Goal: Navigation & Orientation: Find specific page/section

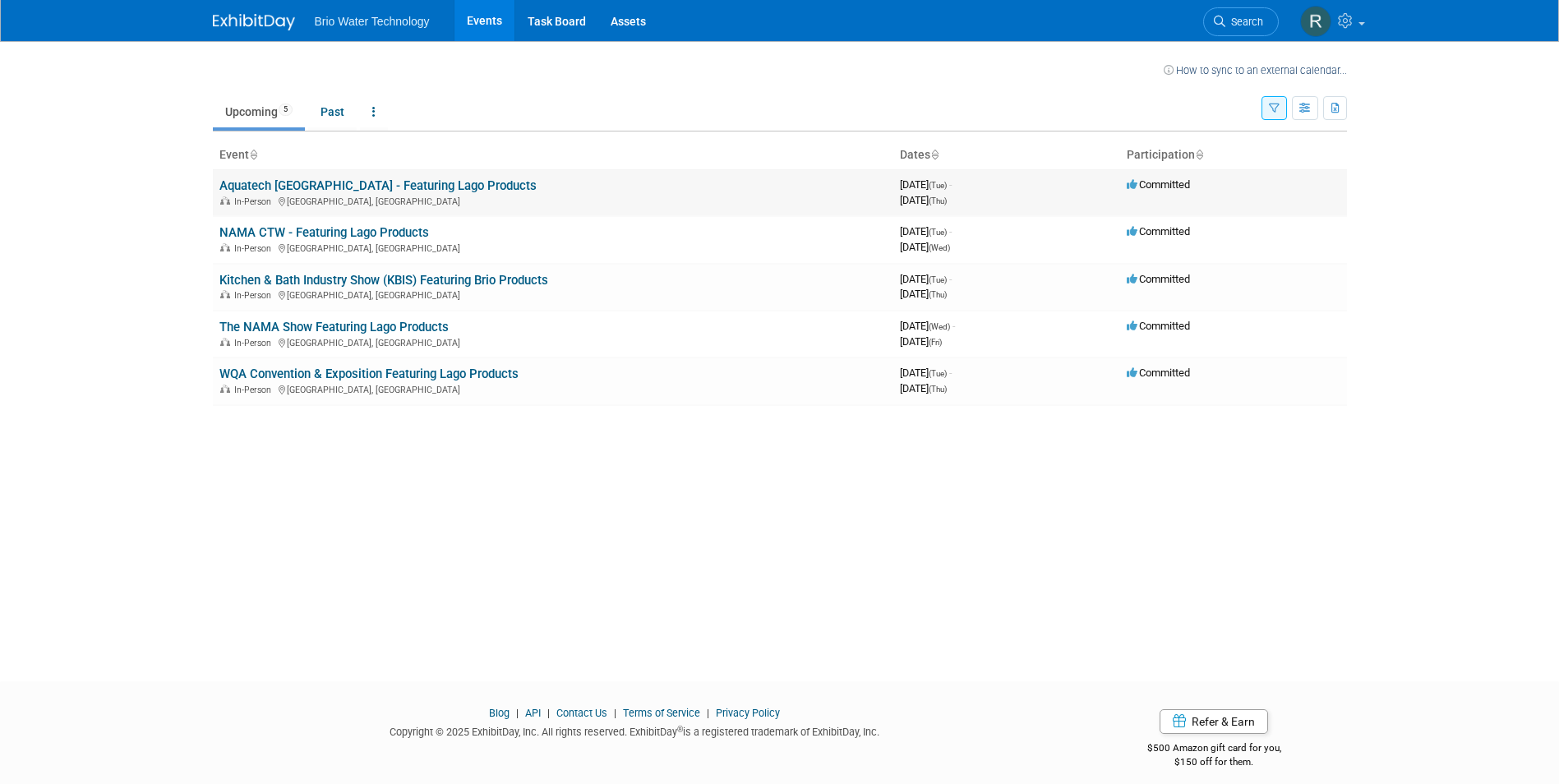
click at [282, 193] on td "Aquatech [GEOGRAPHIC_DATA] - Featuring Lago Products In-Person [GEOGRAPHIC_DATA…" at bounding box center [553, 193] width 680 height 47
click at [276, 188] on link "Aquatech [GEOGRAPHIC_DATA] - Featuring Lago Products" at bounding box center [378, 185] width 318 height 15
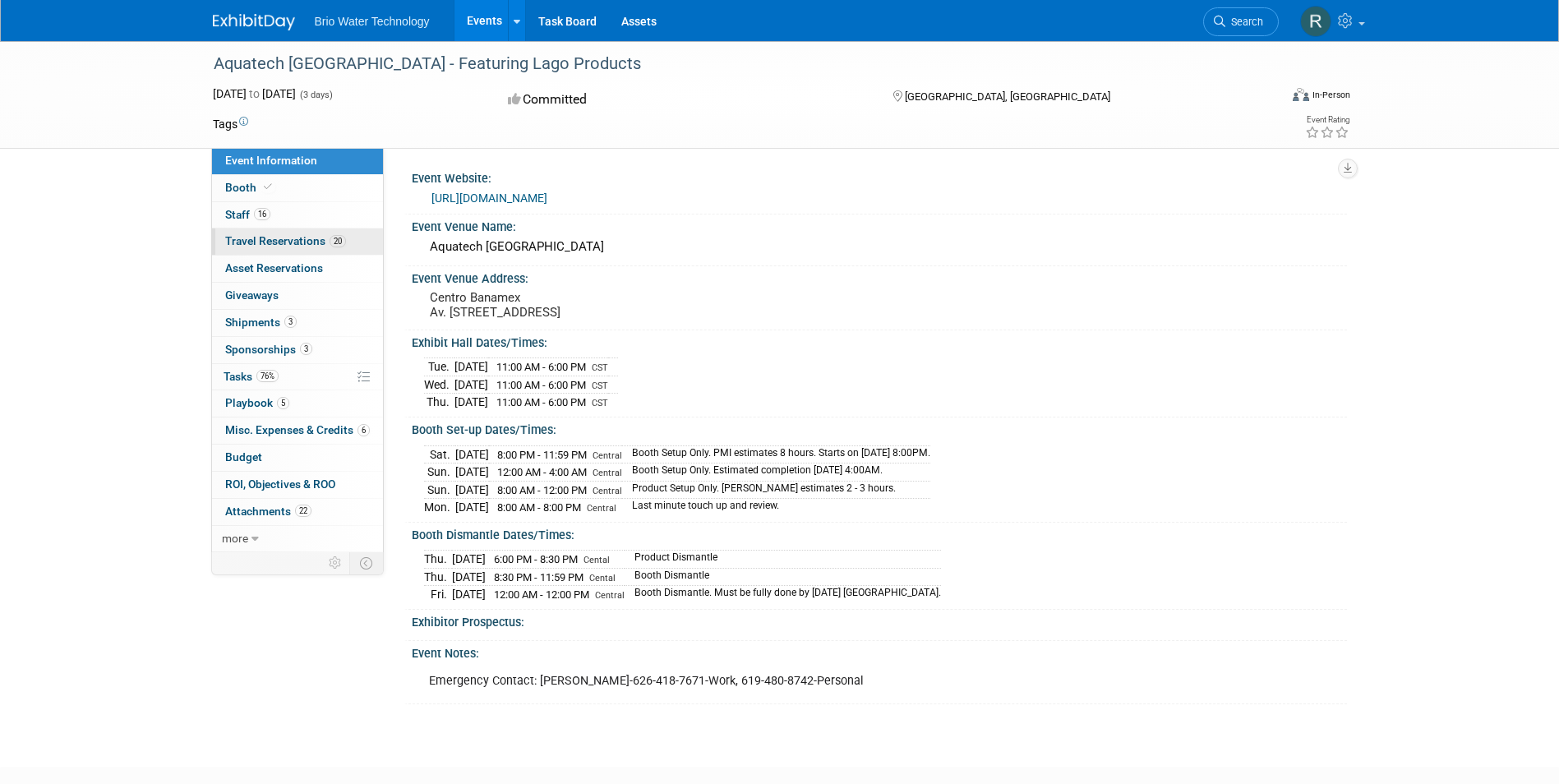
click at [239, 235] on span "Travel Reservations 20" at bounding box center [285, 241] width 121 height 13
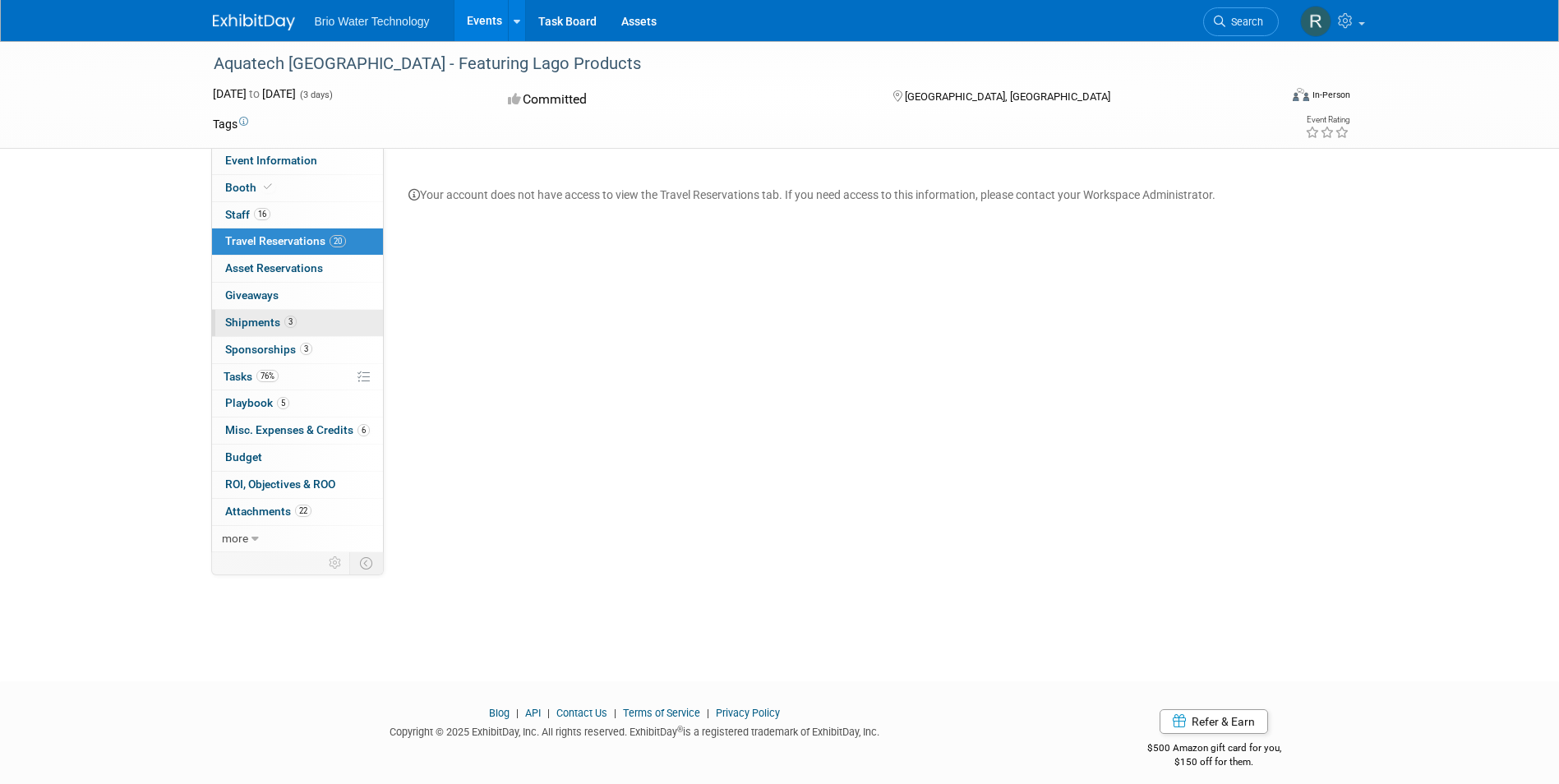
click at [244, 319] on span "Shipments 3" at bounding box center [261, 323] width 72 height 13
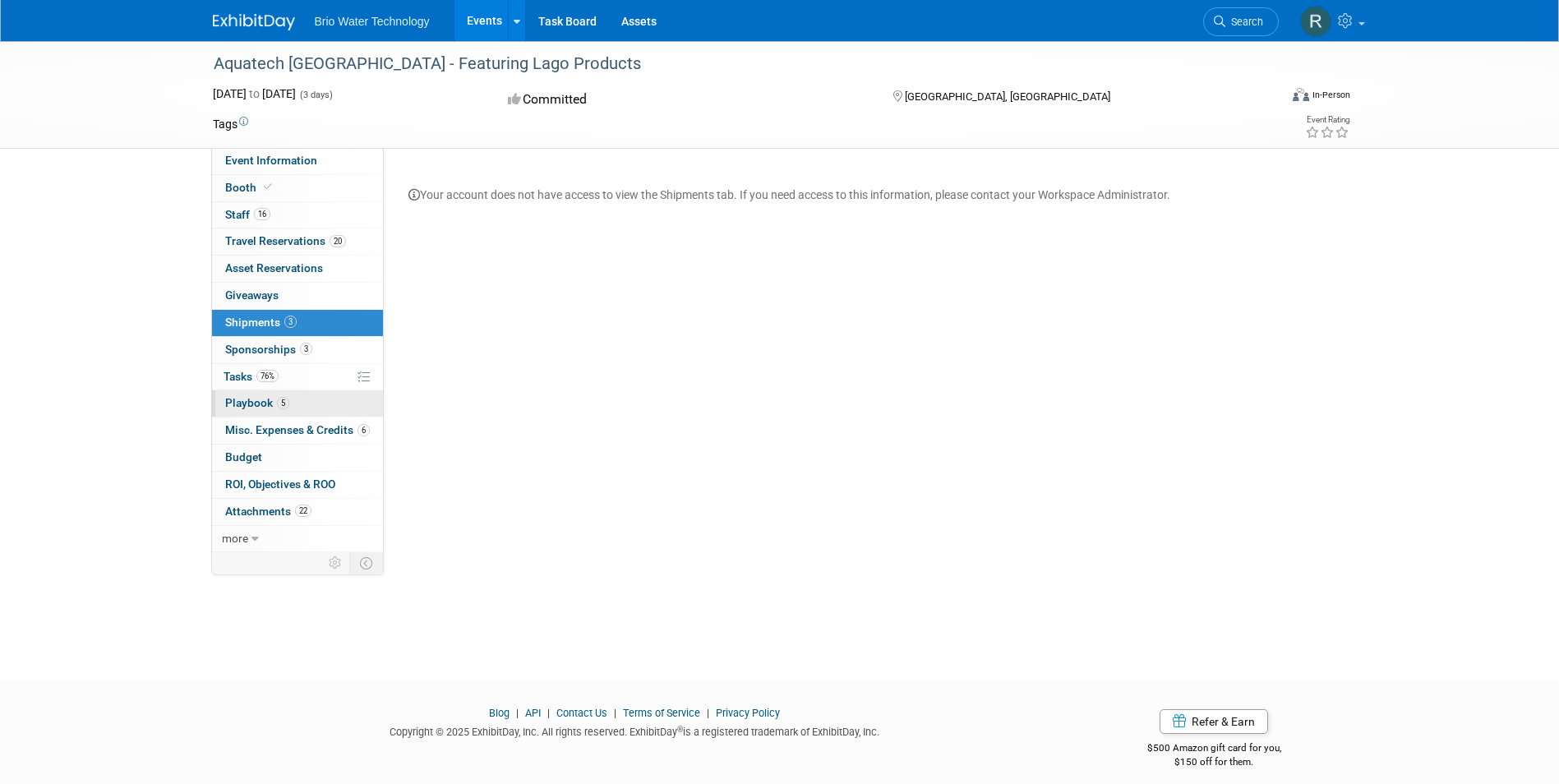
click at [241, 401] on span "Playbook 5" at bounding box center [257, 402] width 64 height 13
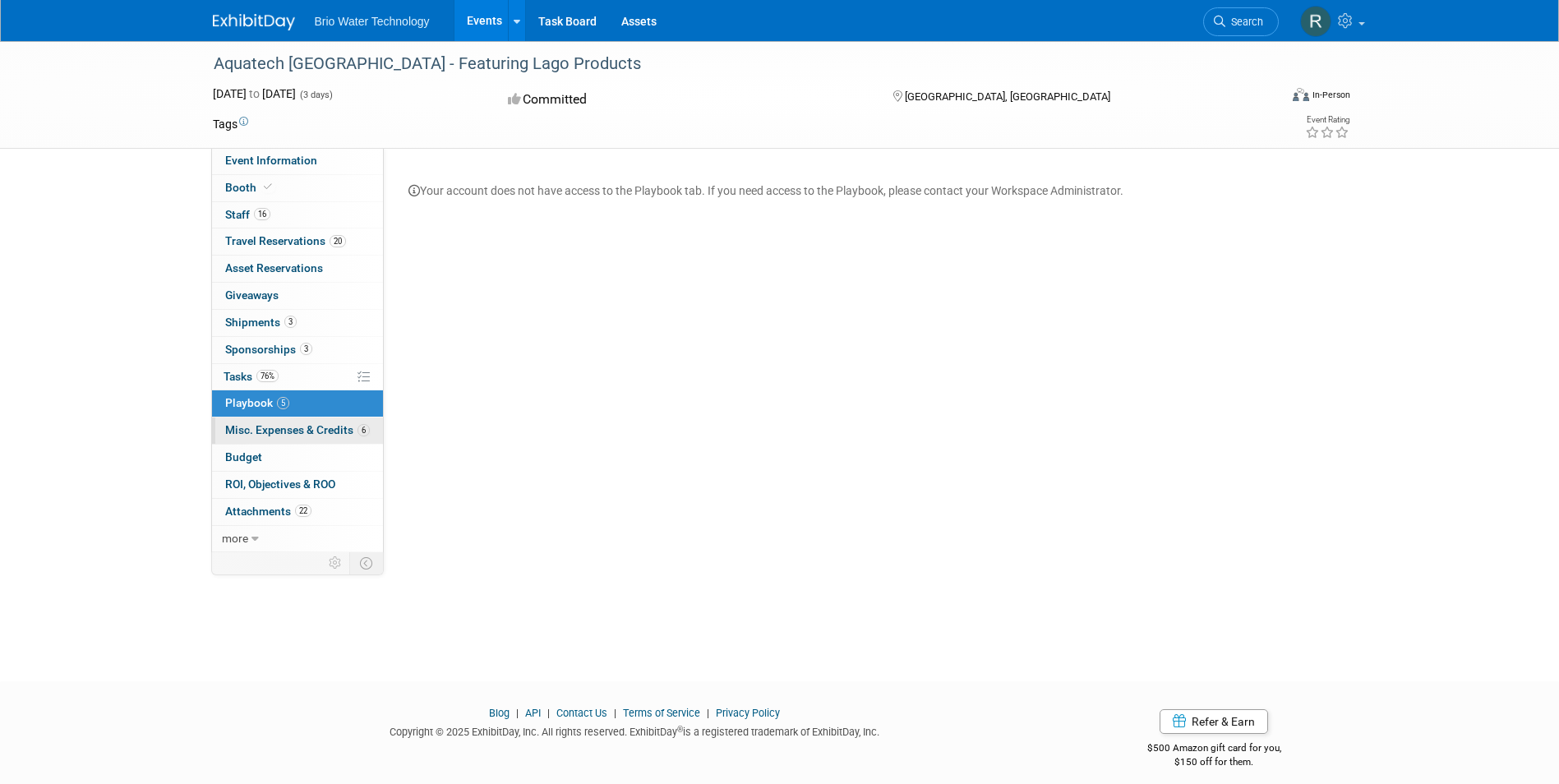
click at [251, 424] on span "Misc. Expenses & Credits 6" at bounding box center [298, 430] width 145 height 13
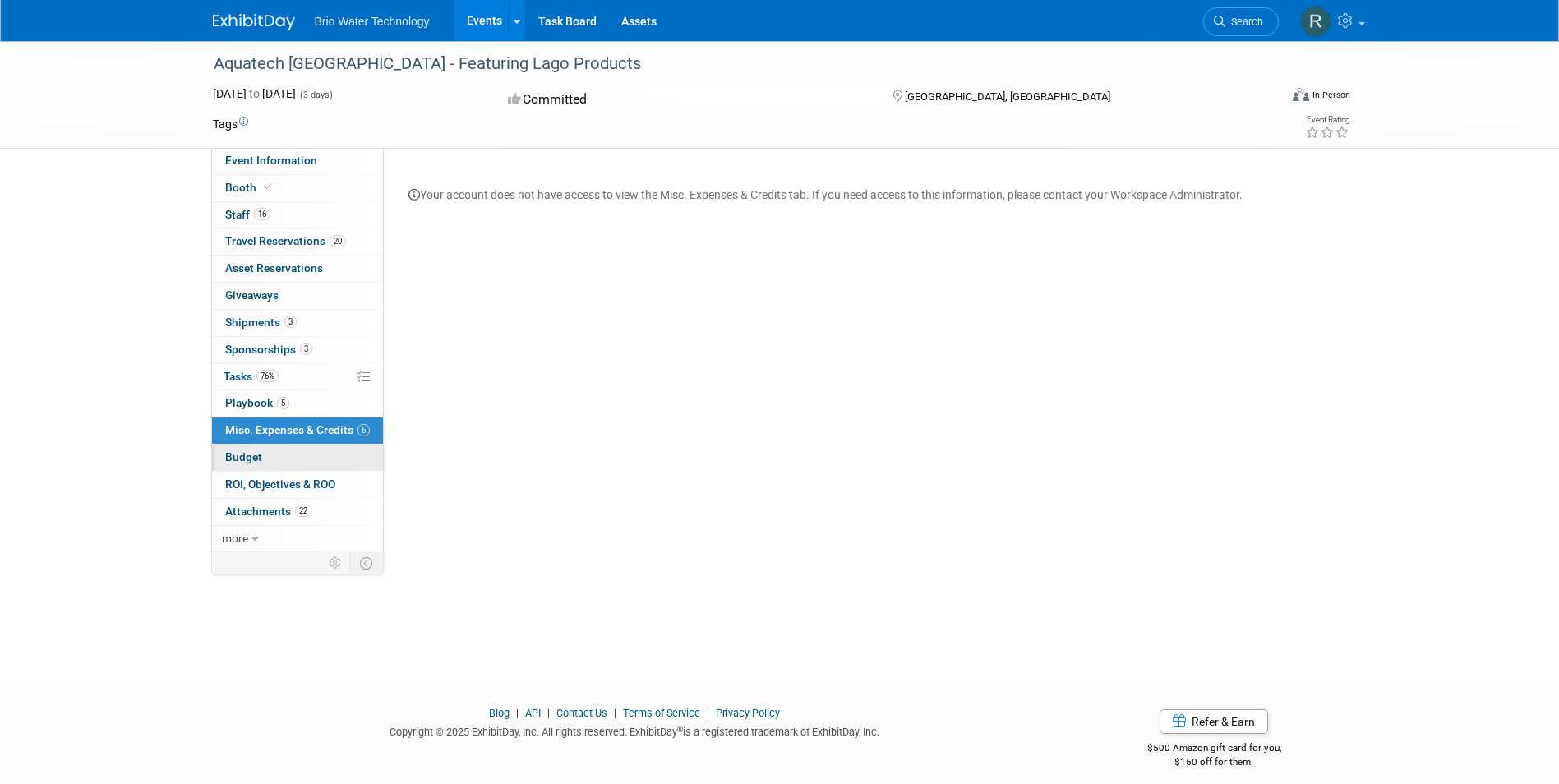
click at [243, 456] on span "Budget" at bounding box center [244, 457] width 37 height 13
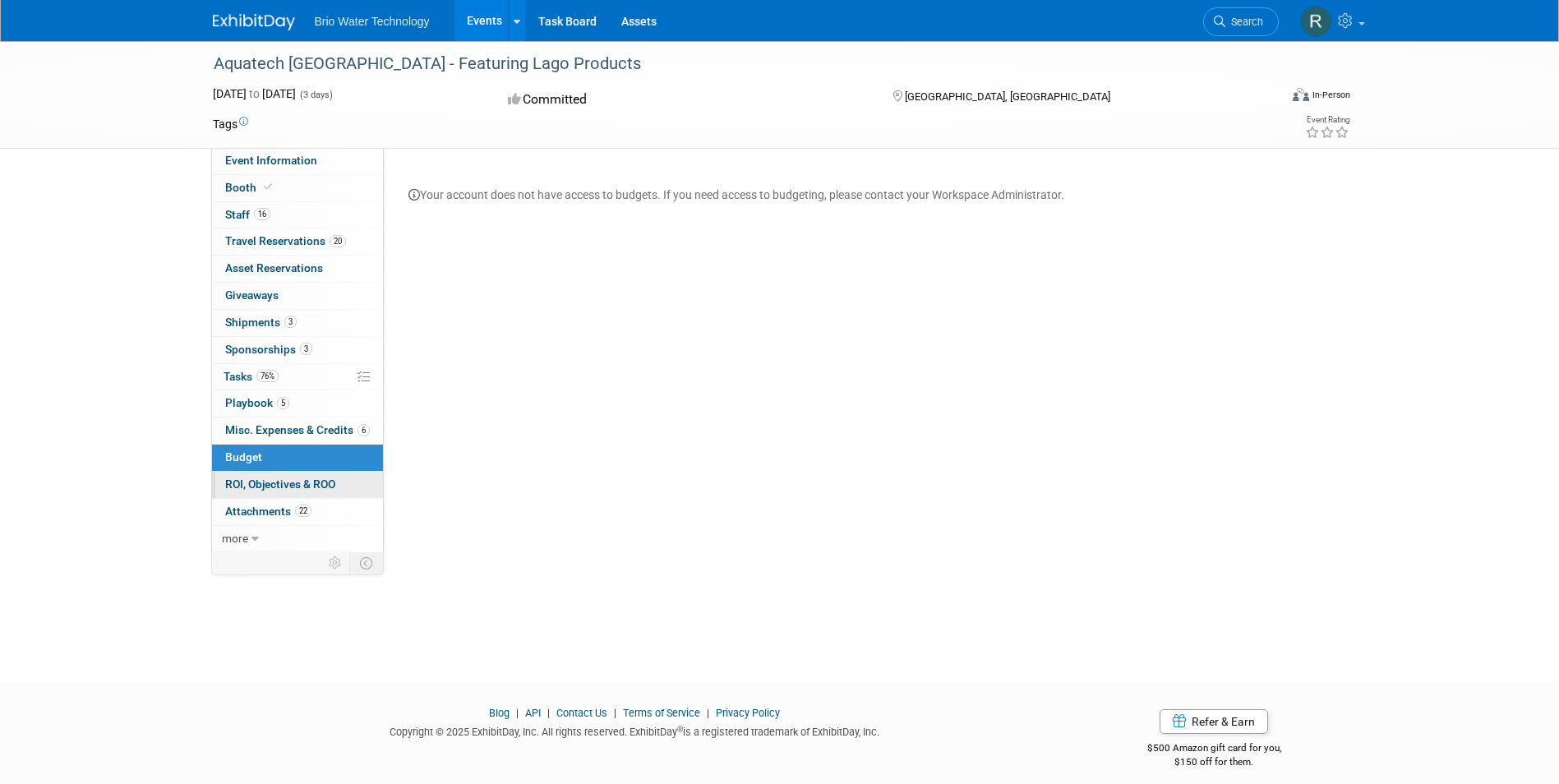
click at [260, 481] on span "ROI, Objectives & ROO 0" at bounding box center [280, 484] width 110 height 13
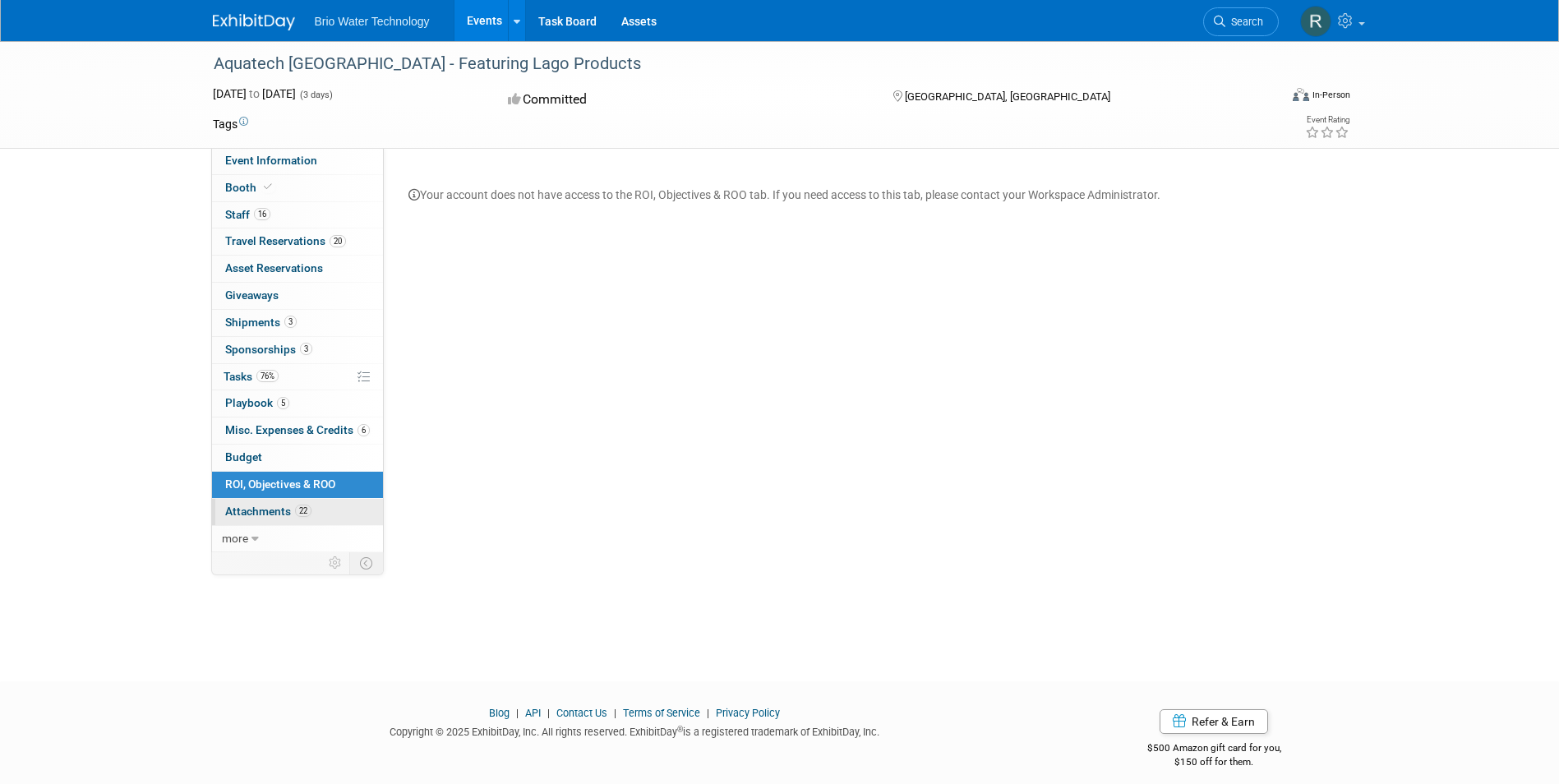
click at [240, 508] on span "Attachments 22" at bounding box center [269, 511] width 86 height 13
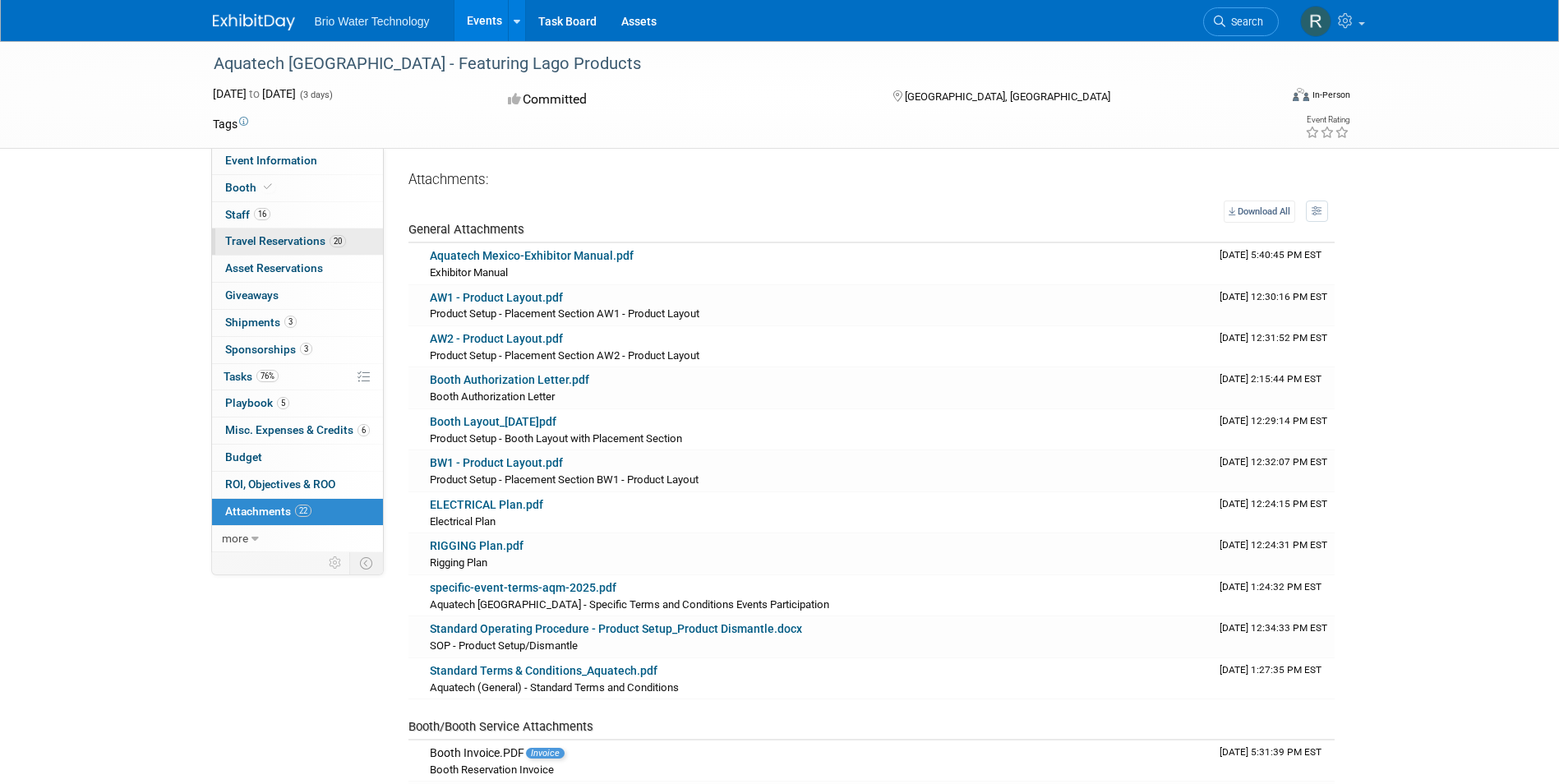
click at [245, 234] on span "Travel Reservations 20" at bounding box center [285, 241] width 121 height 13
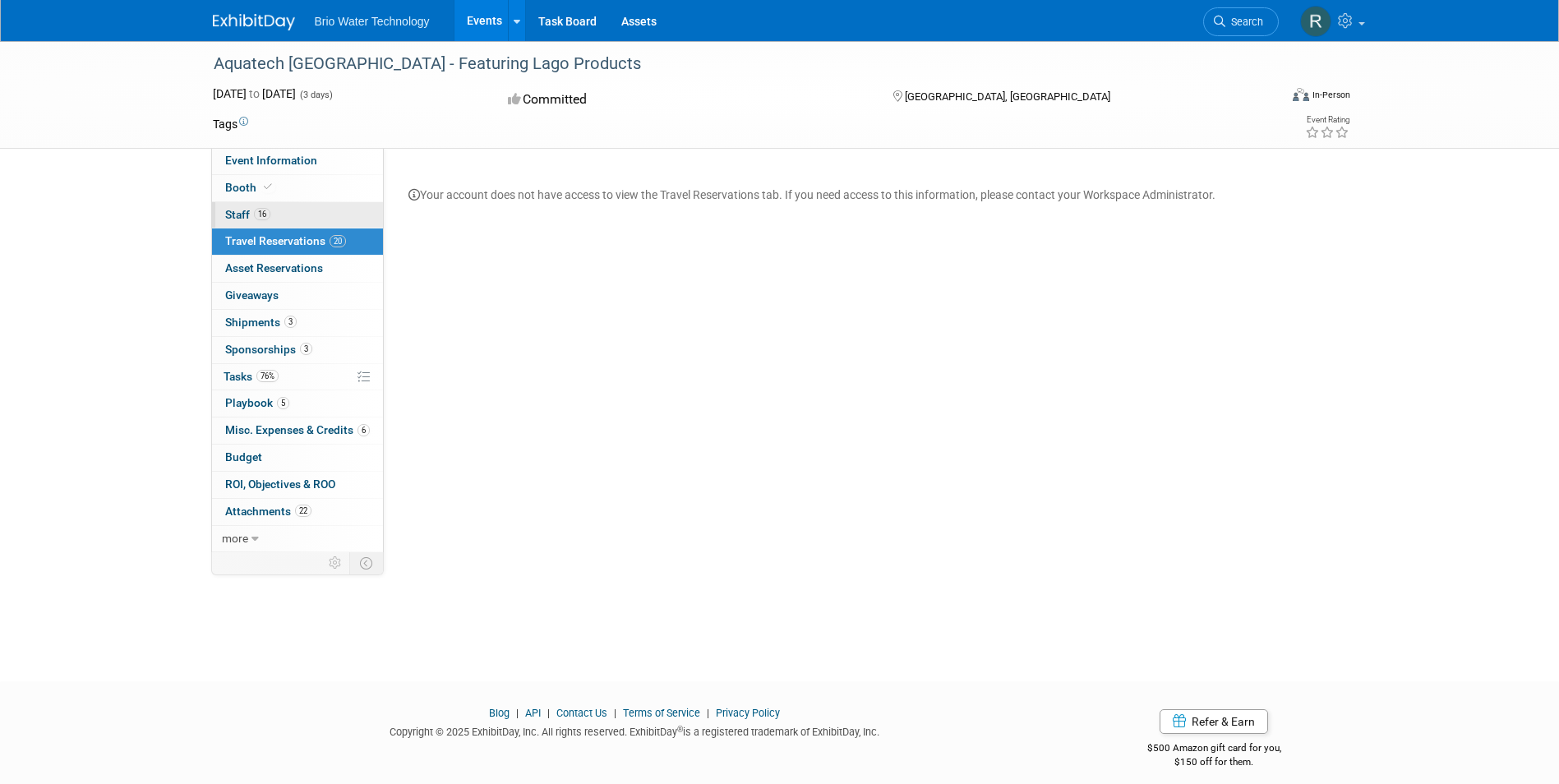
click at [236, 211] on span "Staff 16" at bounding box center [248, 214] width 45 height 13
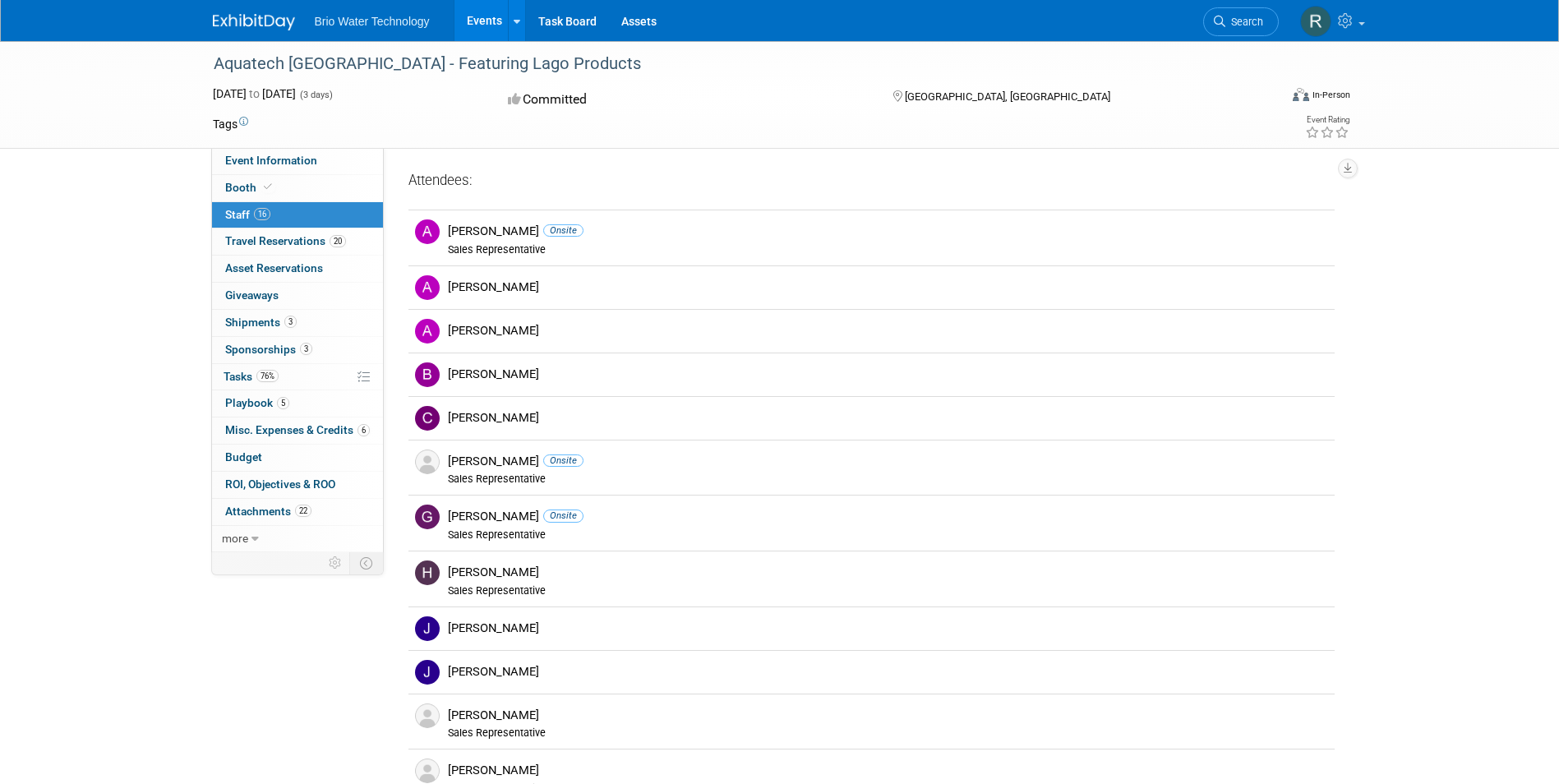
click at [401, 26] on span "Brio Water Technology" at bounding box center [372, 22] width 115 height 13
click at [497, 26] on link "Events" at bounding box center [485, 20] width 60 height 41
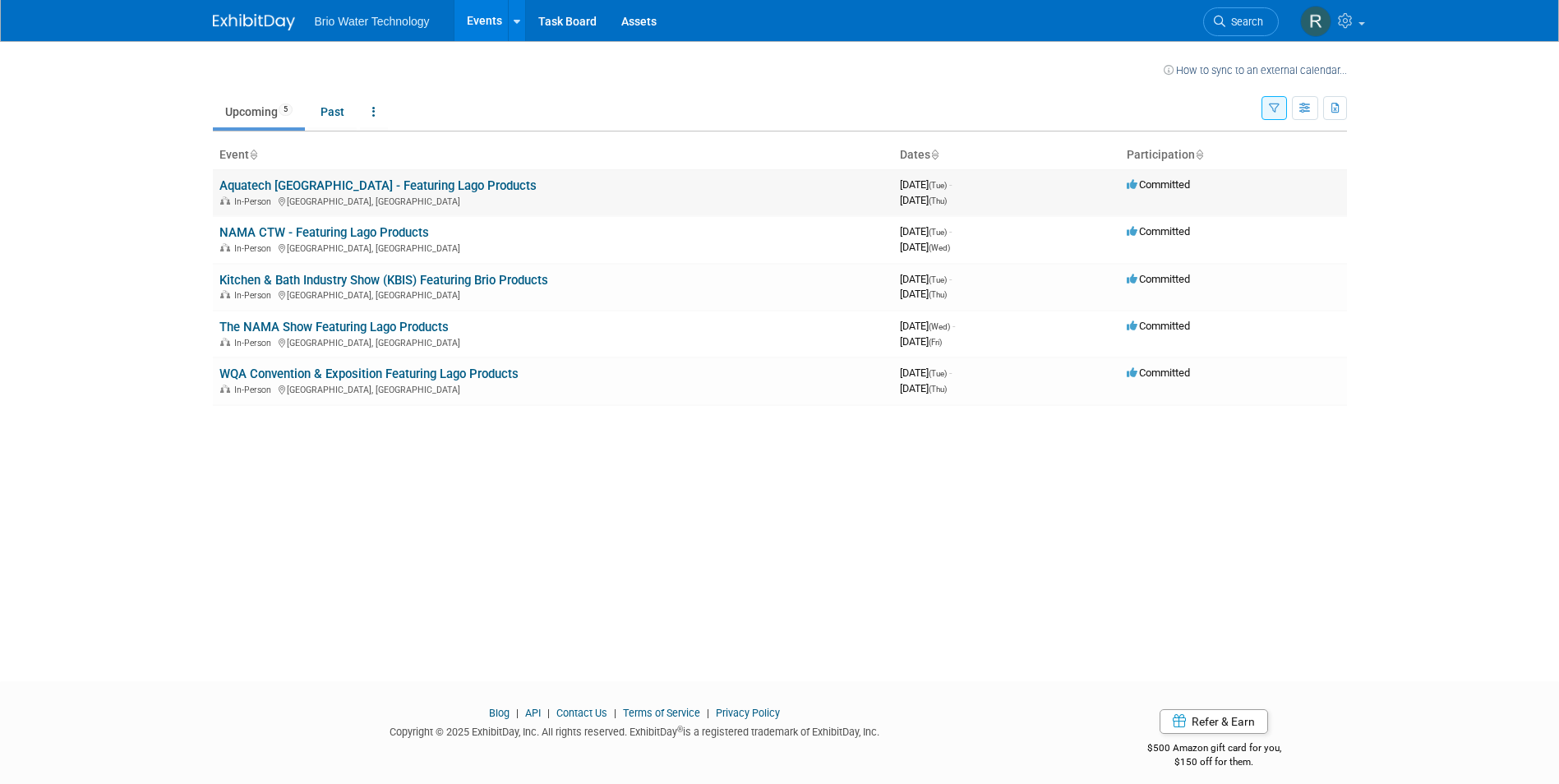
click at [377, 184] on link "Aquatech [GEOGRAPHIC_DATA] - Featuring Lago Products" at bounding box center [378, 185] width 318 height 15
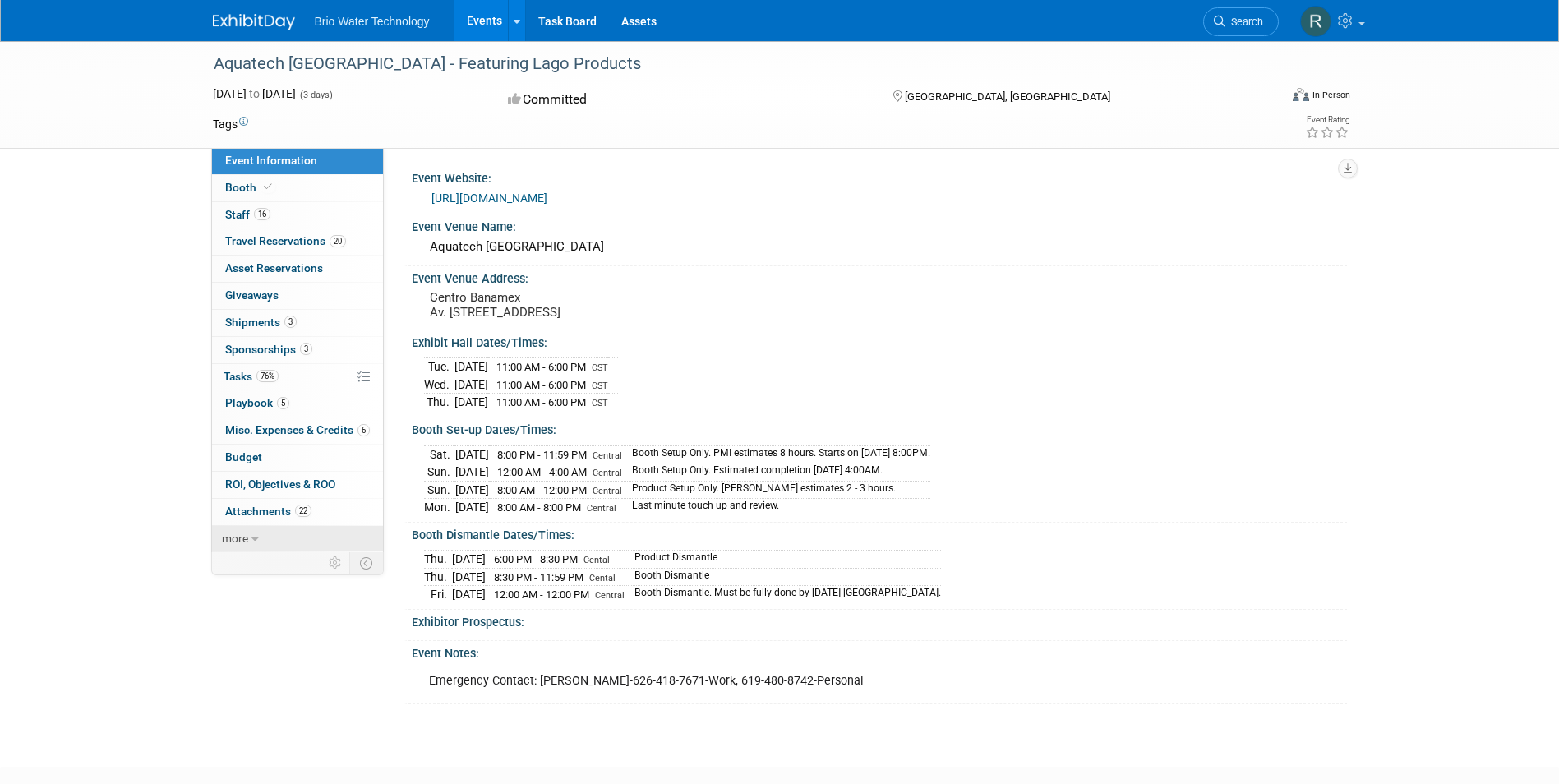
click at [245, 535] on span "more" at bounding box center [235, 538] width 27 height 13
click at [247, 562] on span "Event Binder (.pdf export)" at bounding box center [291, 565] width 131 height 13
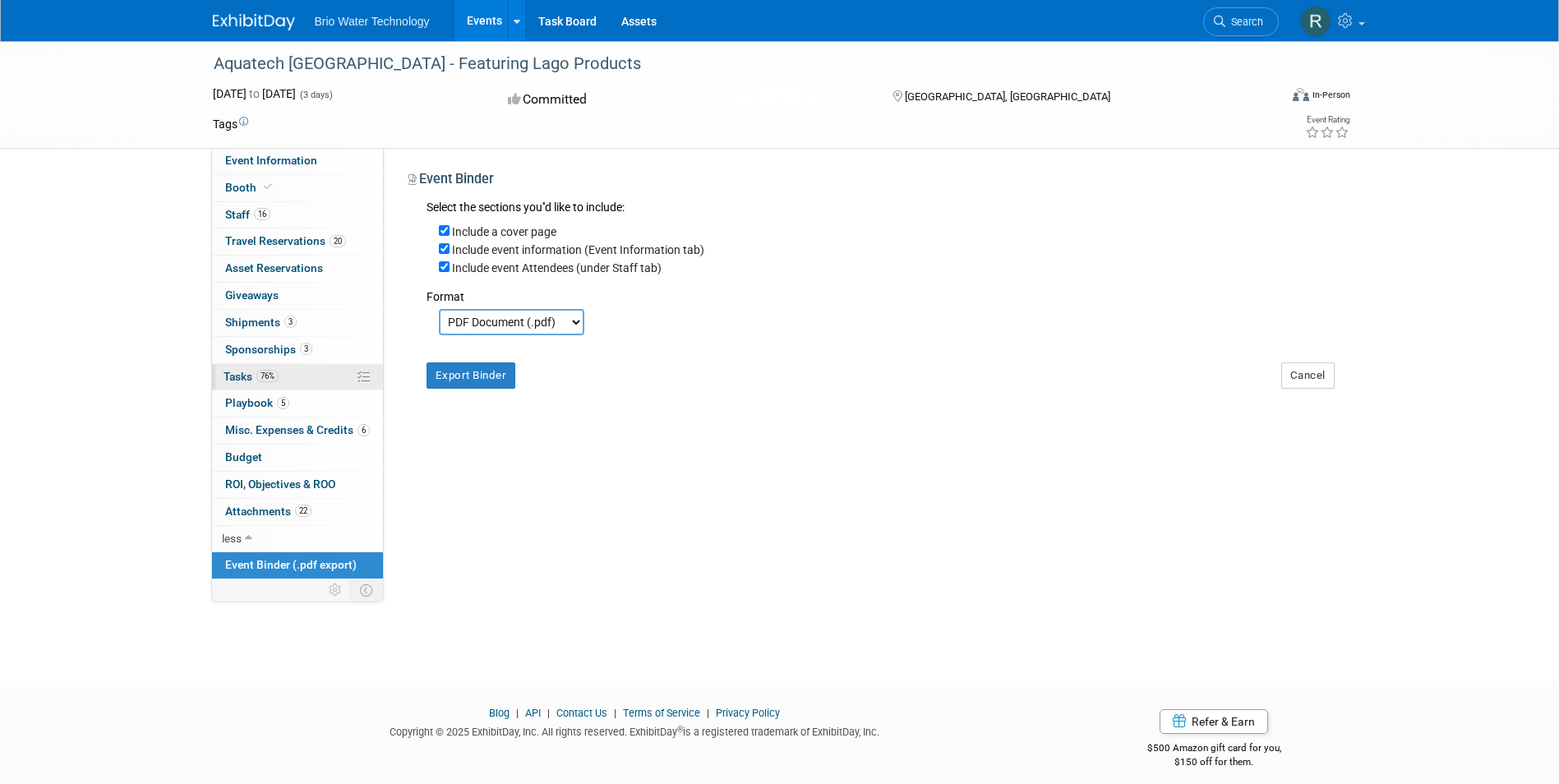
click at [239, 377] on span "Tasks 76%" at bounding box center [251, 377] width 55 height 13
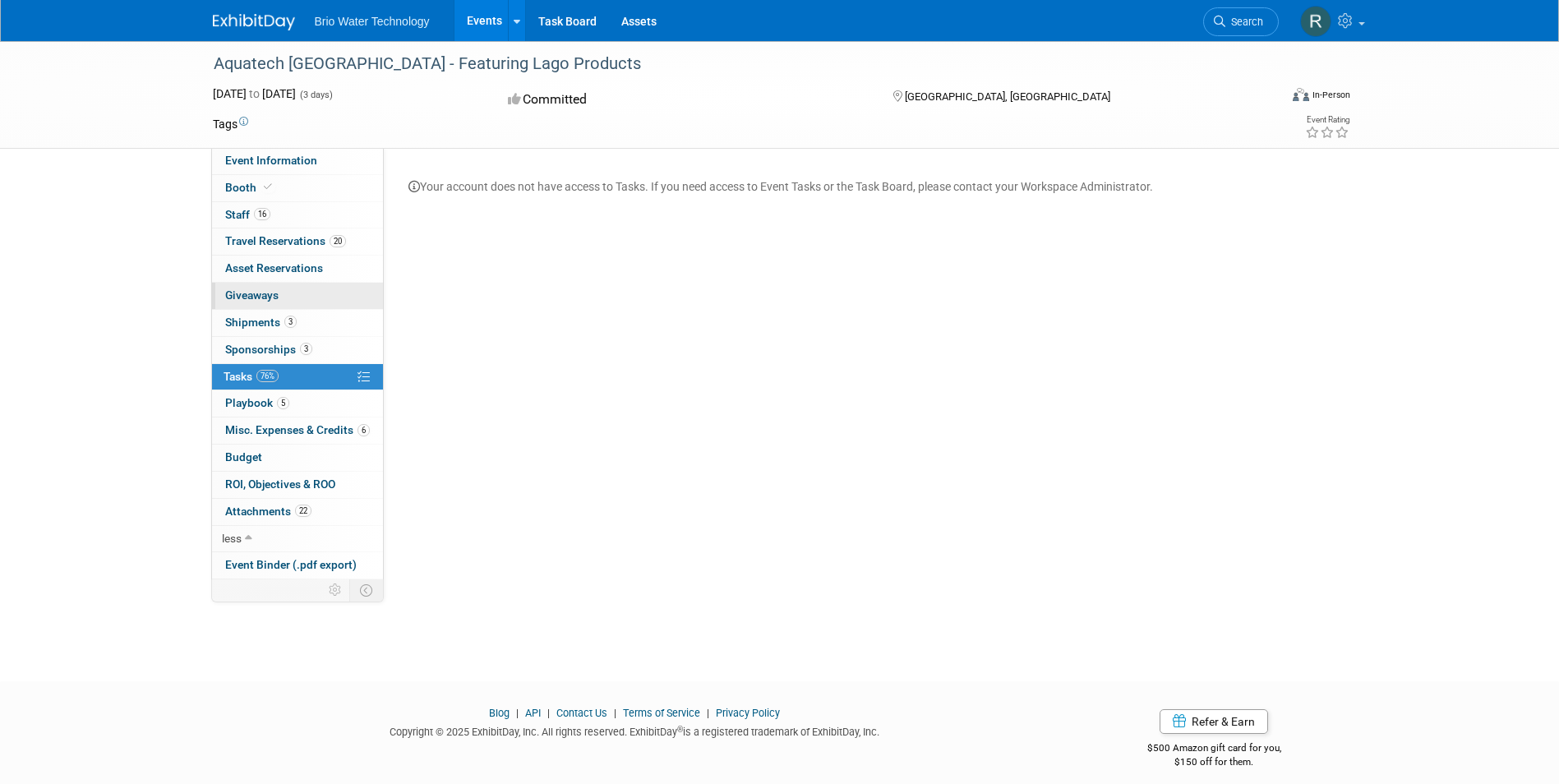
click at [240, 287] on link "0 Giveaways 0" at bounding box center [298, 296] width 171 height 27
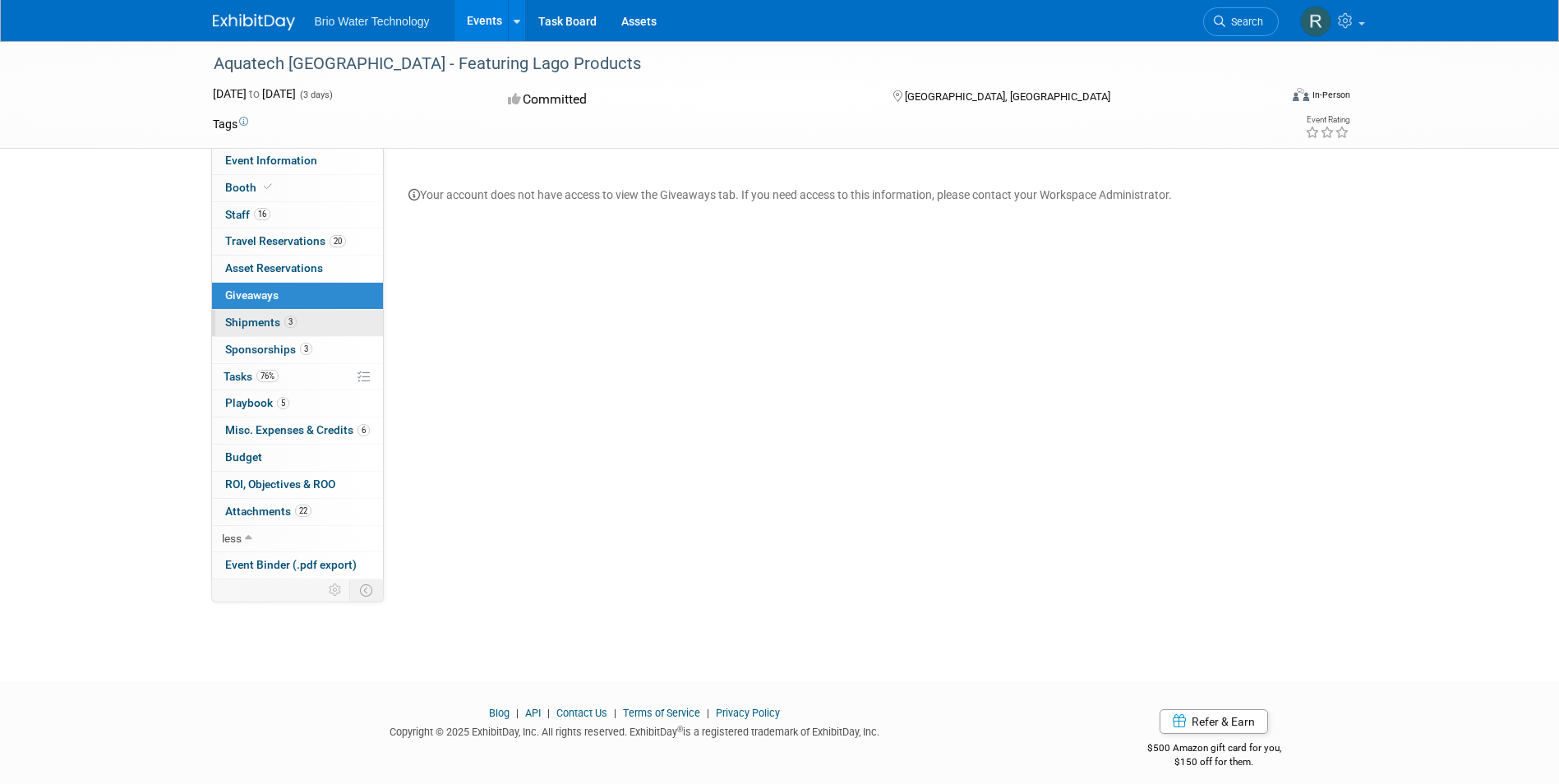
click at [244, 321] on span "Shipments 3" at bounding box center [261, 323] width 72 height 13
click at [244, 346] on span "Sponsorships 3" at bounding box center [269, 349] width 87 height 13
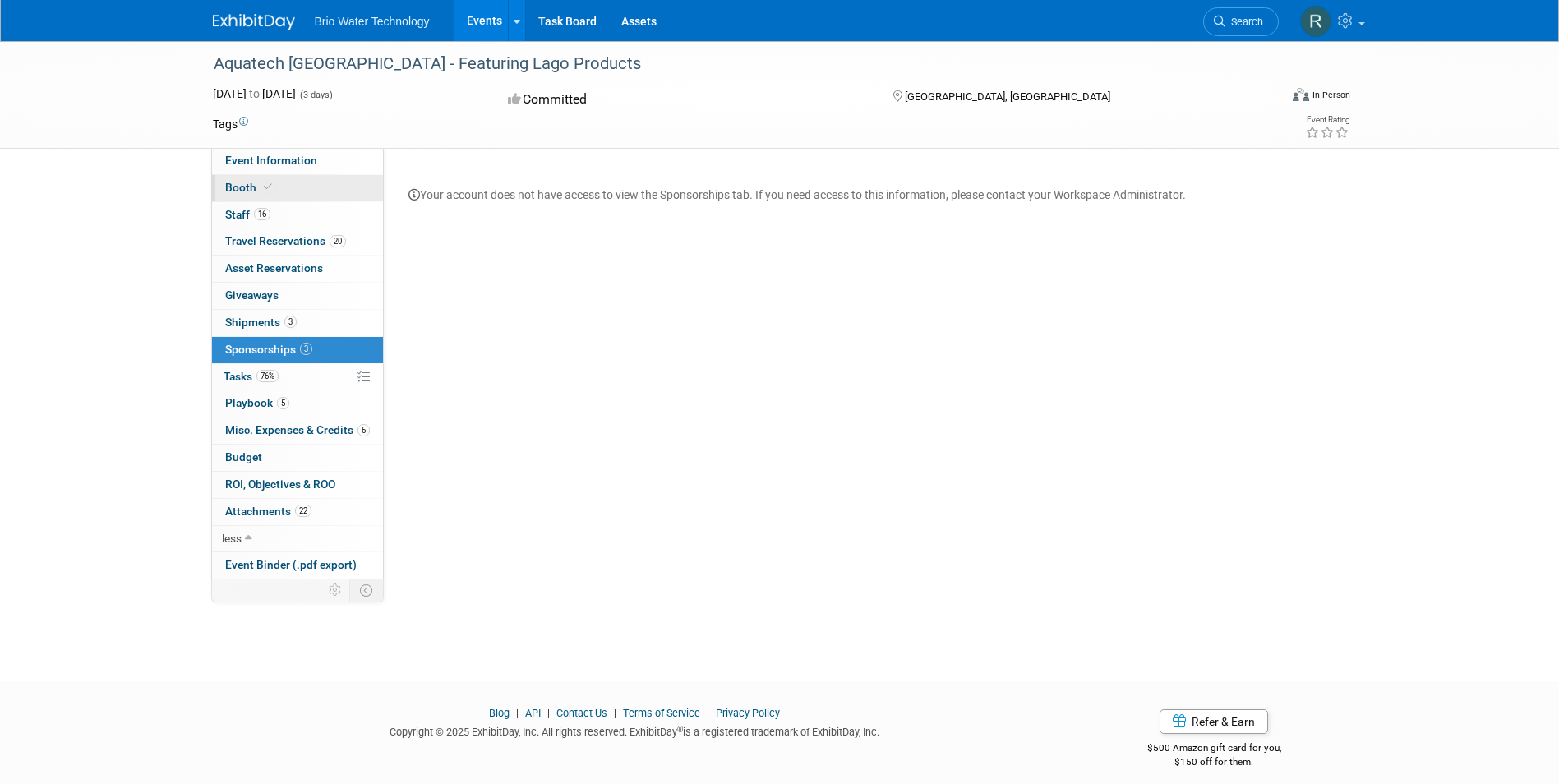
click at [239, 183] on span "Booth" at bounding box center [250, 187] width 50 height 13
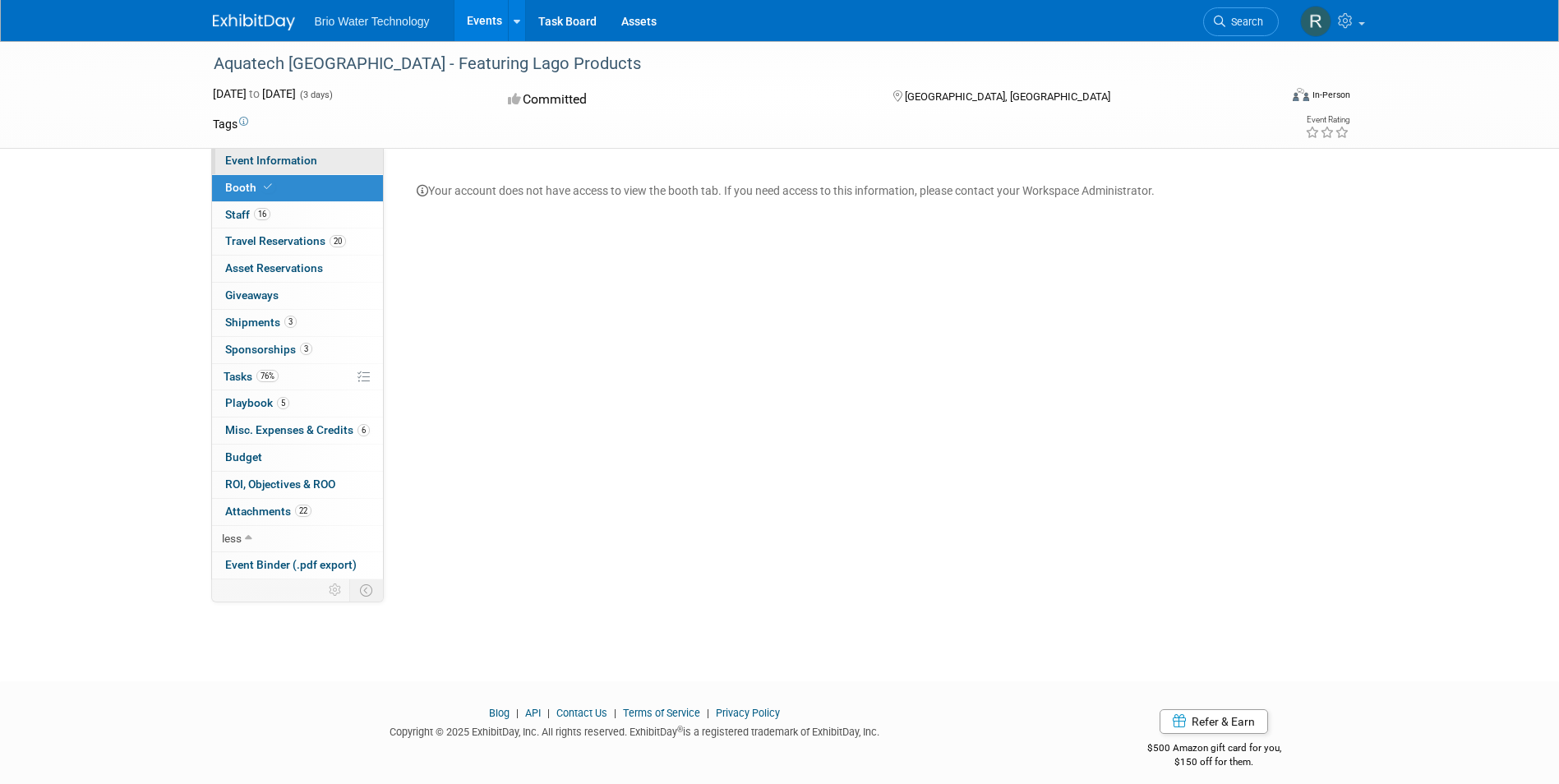
click at [248, 153] on link "Event Information" at bounding box center [298, 161] width 171 height 27
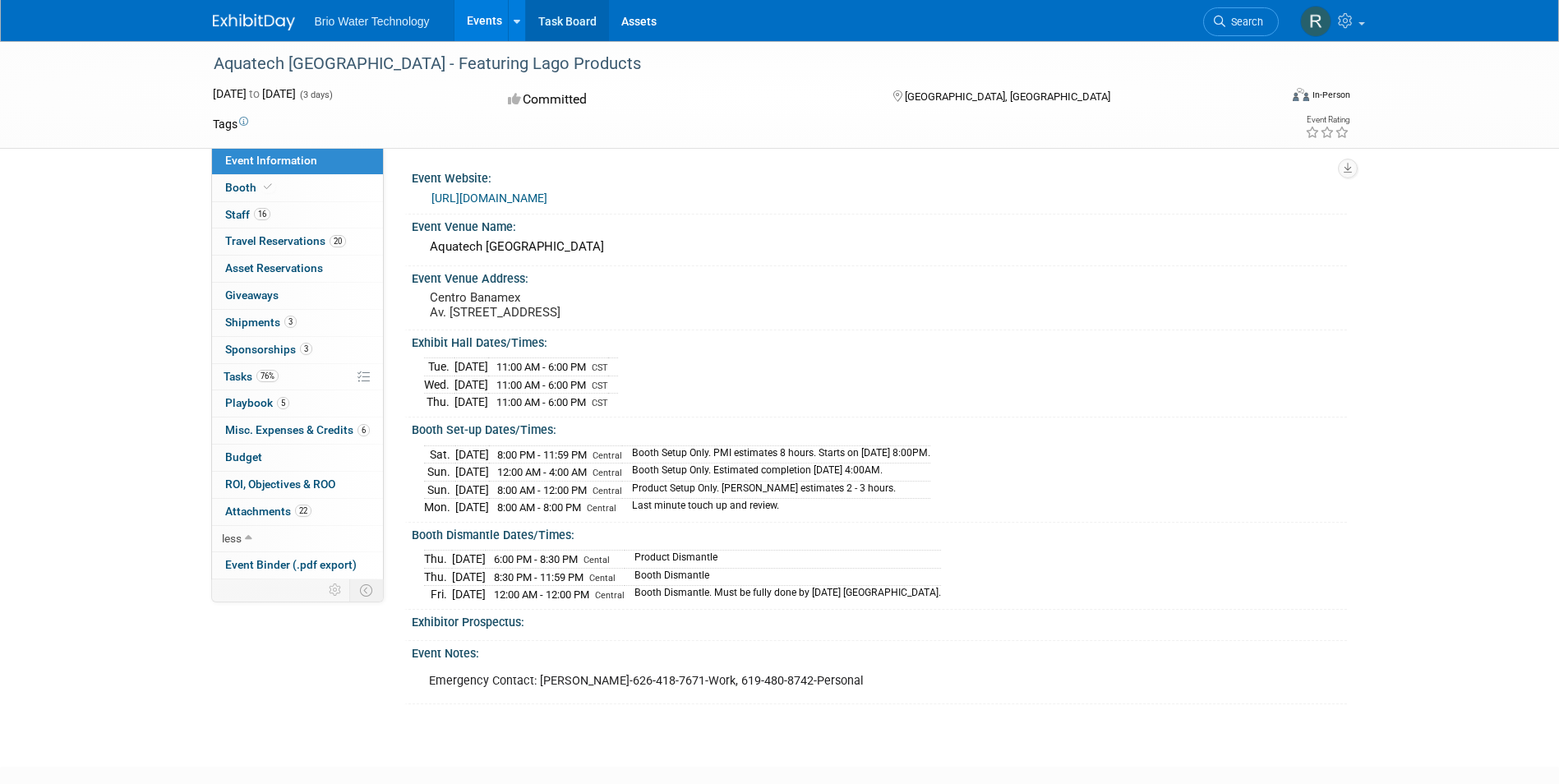
click at [569, 13] on link "Task Board" at bounding box center [568, 20] width 83 height 41
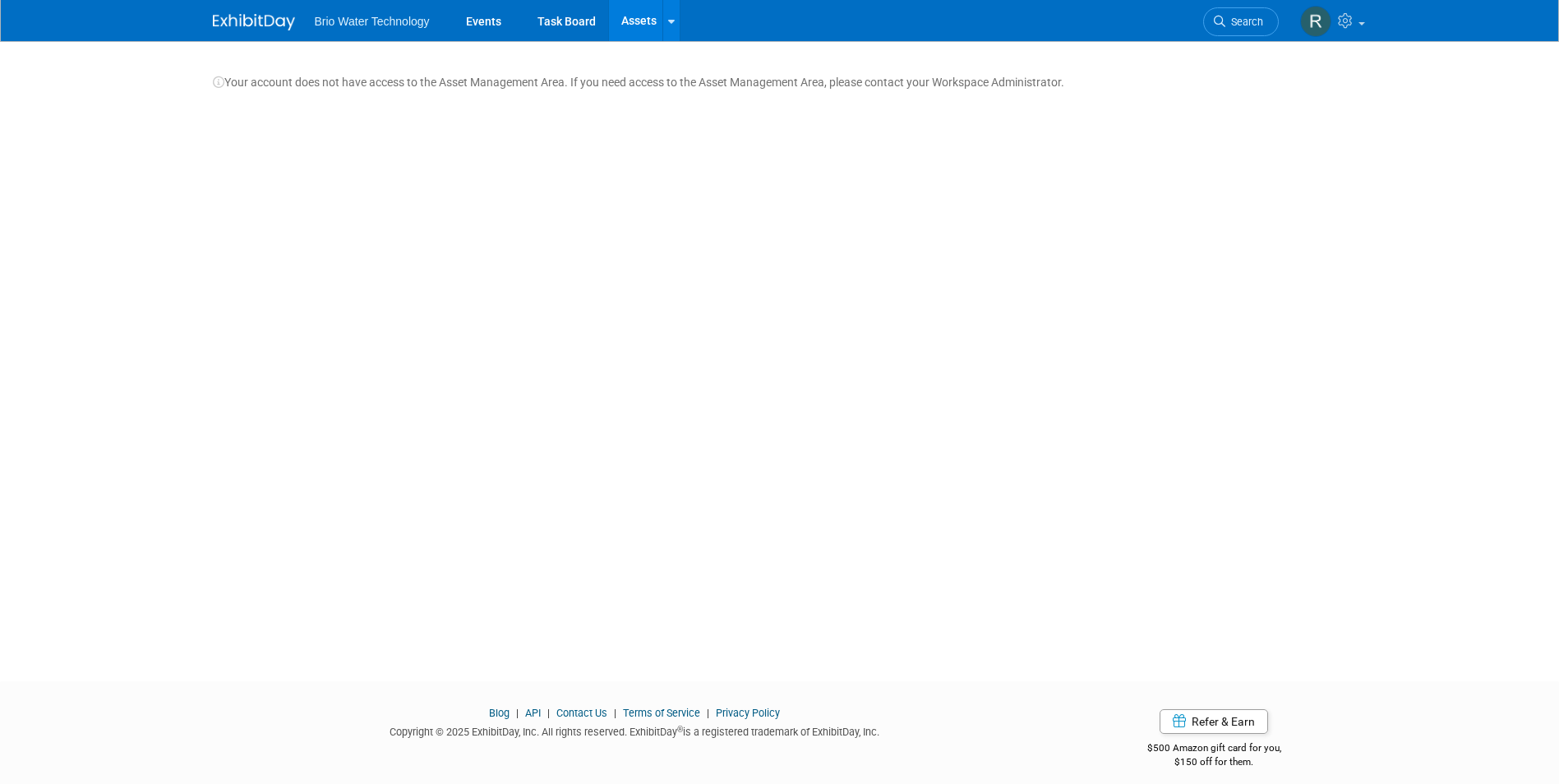
click at [391, 29] on ul "Brio Water Technology Events Task Board Assets Storage Locations" at bounding box center [498, 20] width 366 height 41
click at [383, 25] on span "Brio Water Technology" at bounding box center [372, 22] width 115 height 13
click at [492, 19] on link "Events" at bounding box center [484, 20] width 60 height 41
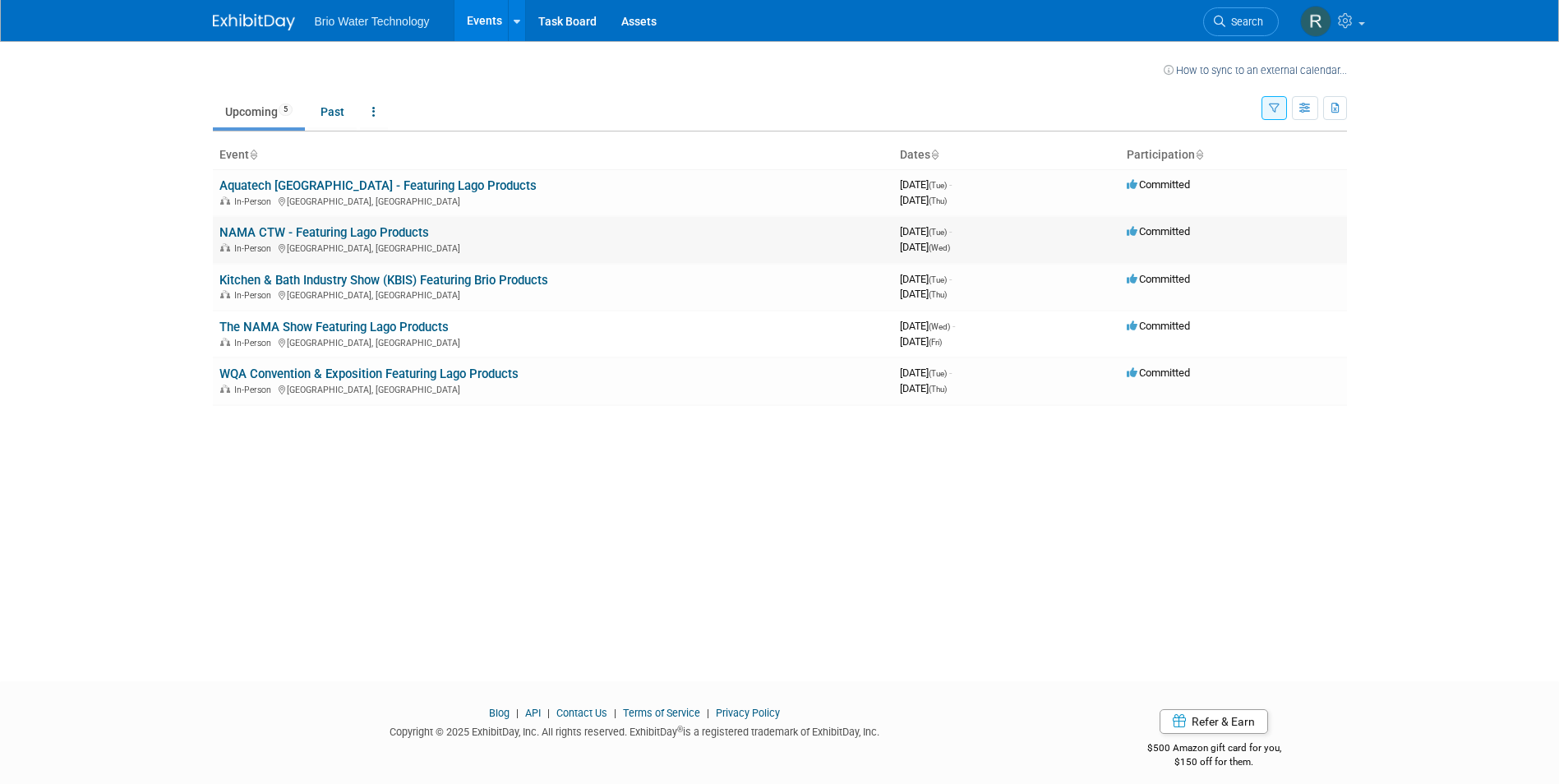
click at [274, 234] on link "NAMA CTW - Featuring Lago Products" at bounding box center [324, 233] width 210 height 15
